Goal: Task Accomplishment & Management: Use online tool/utility

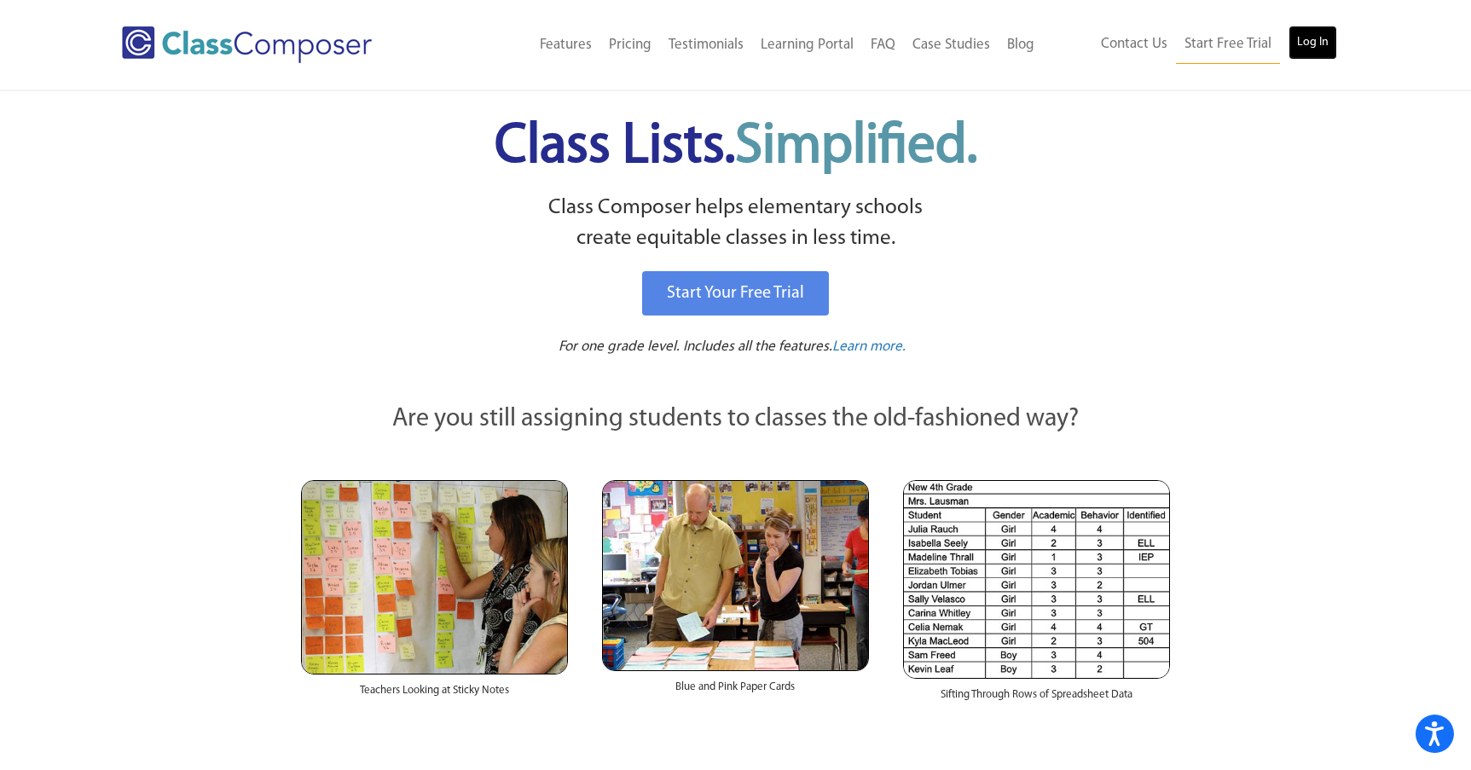
click at [1312, 38] on link "Log In" at bounding box center [1313, 43] width 49 height 34
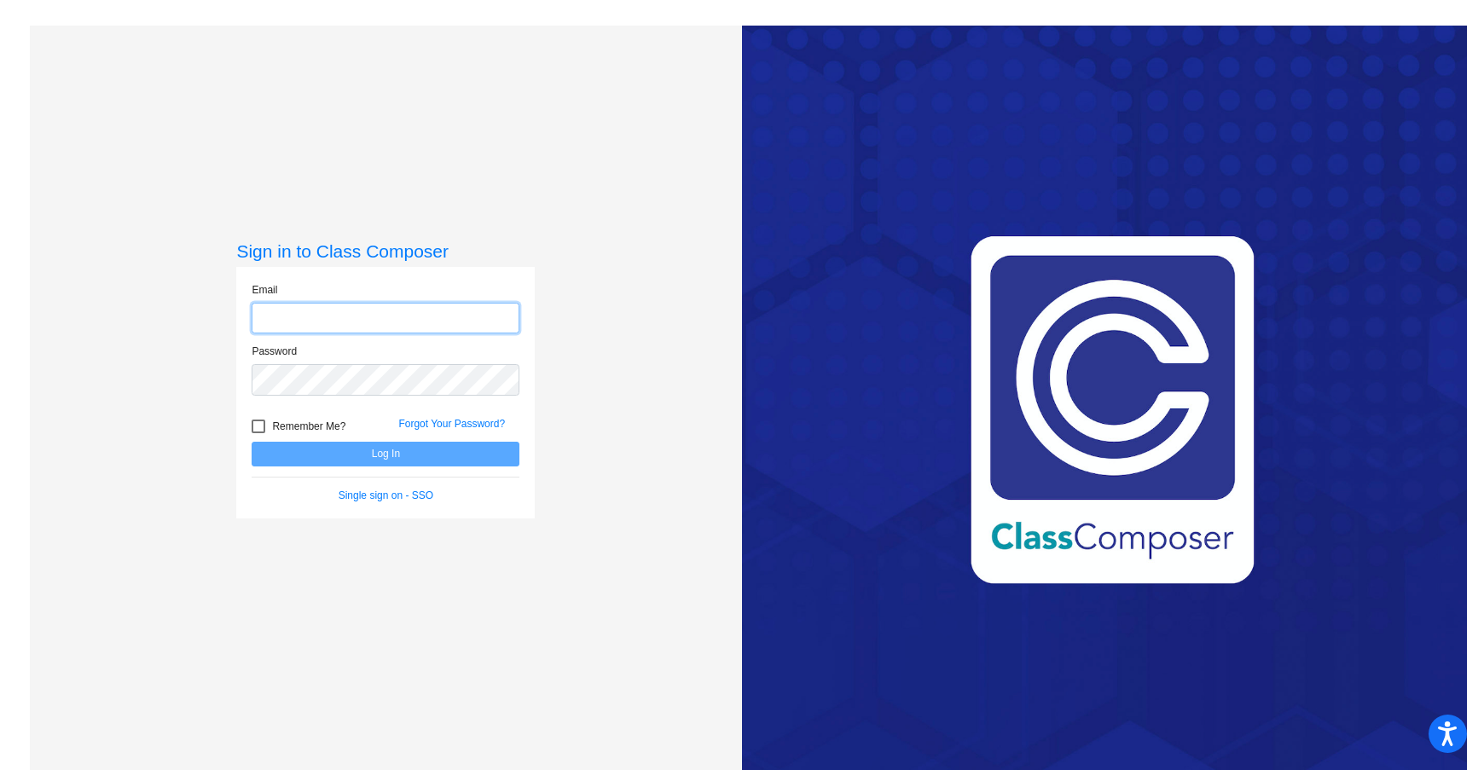
type input "emcgee@lgusd.org"
click at [391, 455] on button "Log In" at bounding box center [386, 454] width 268 height 25
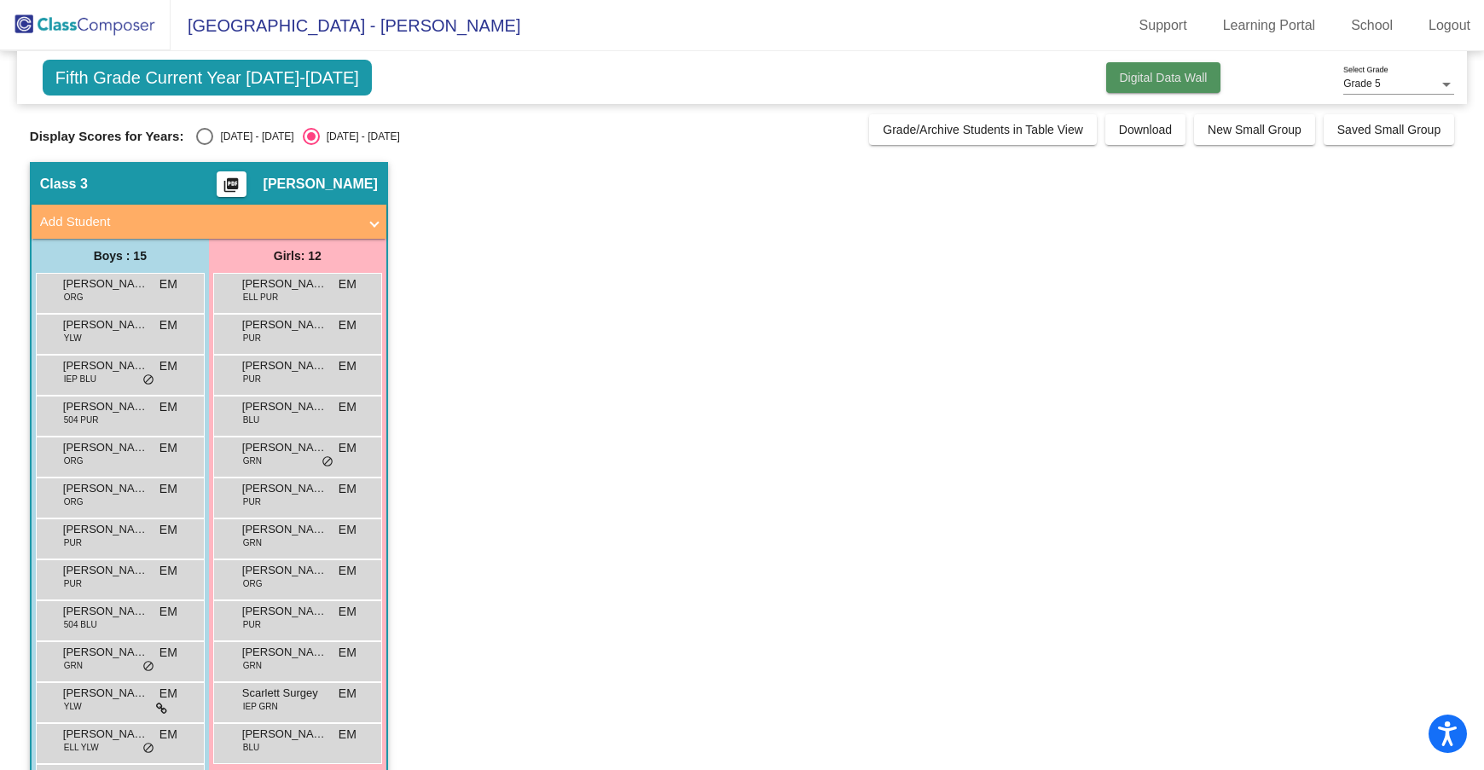
click at [1179, 84] on span "Digital Data Wall" at bounding box center [1164, 78] width 88 height 14
